Goal: Information Seeking & Learning: Learn about a topic

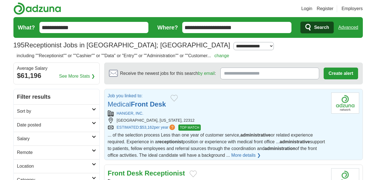
click at [157, 103] on strong "Desk" at bounding box center [158, 104] width 16 height 8
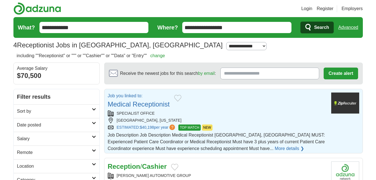
click at [145, 105] on link "Medical Receptionist" at bounding box center [139, 104] width 62 height 8
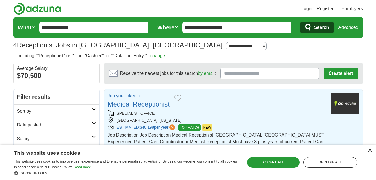
click at [369, 151] on div "×" at bounding box center [370, 151] width 4 height 4
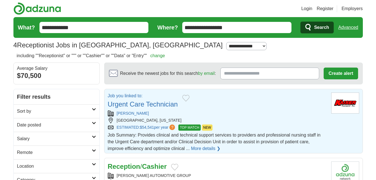
click at [141, 103] on link "Urgent Care Technician" at bounding box center [143, 104] width 70 height 8
